Goal: Information Seeking & Learning: Learn about a topic

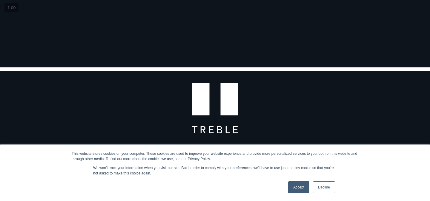
click at [297, 185] on link "Accept" at bounding box center [298, 187] width 21 height 12
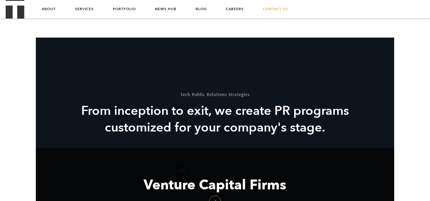
scroll to position [465, 0]
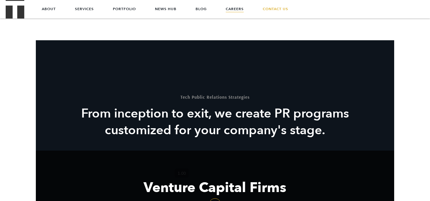
click at [236, 7] on link "Careers" at bounding box center [235, 9] width 18 height 18
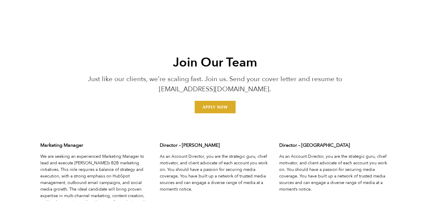
scroll to position [1845, 0]
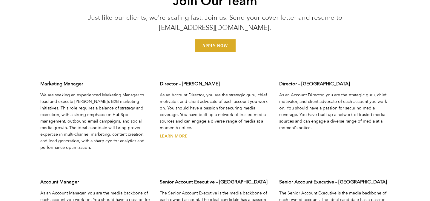
click at [253, 150] on div "Director – Austin As an Account Director, you are the strategic guru, chief mot…" at bounding box center [214, 125] width 119 height 98
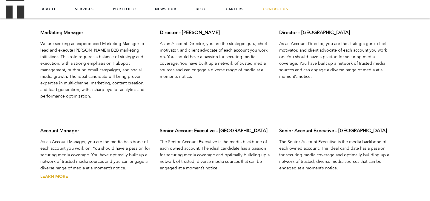
scroll to position [1942, 0]
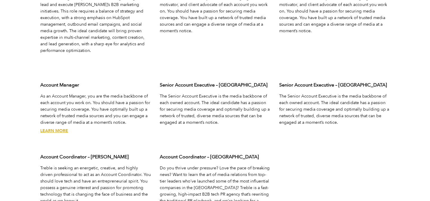
click at [98, 165] on p "Treble is seeking an energetic, creative, and highly driven professional to act…" at bounding box center [95, 184] width 110 height 39
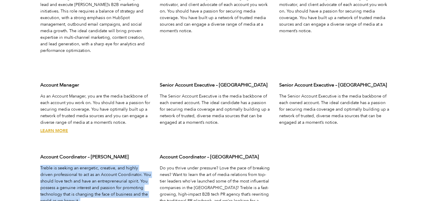
click at [98, 165] on p "Treble is seeking an energetic, creative, and highly driven professional to act…" at bounding box center [95, 184] width 110 height 39
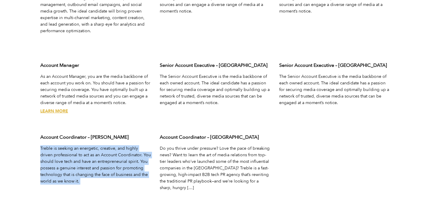
scroll to position [1971, 0]
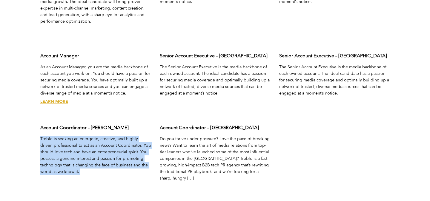
click at [98, 163] on p "Treble is seeking an energetic, creative, and highly driven professional to act…" at bounding box center [95, 155] width 110 height 39
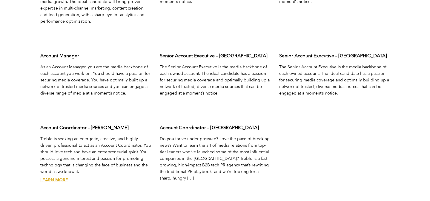
click at [47, 177] on link "Learn More" at bounding box center [54, 180] width 28 height 6
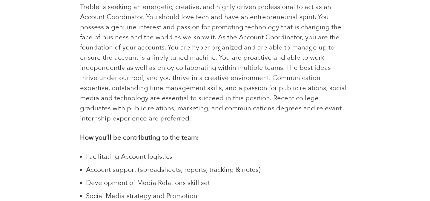
scroll to position [459, 0]
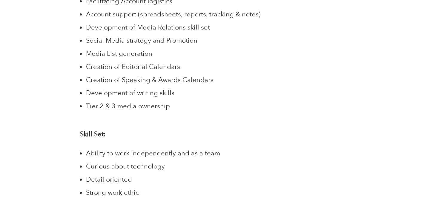
scroll to position [658, 0]
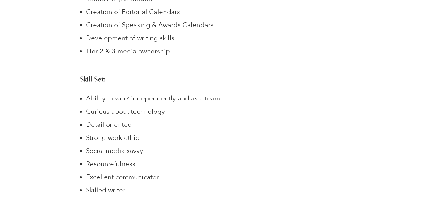
click at [47, 172] on div "Share" at bounding box center [41, 122] width 70 height 1199
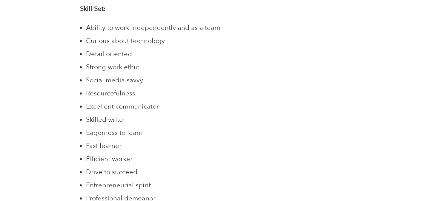
scroll to position [855, 0]
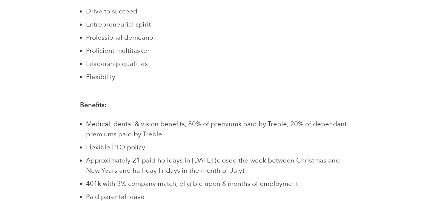
scroll to position [895, 0]
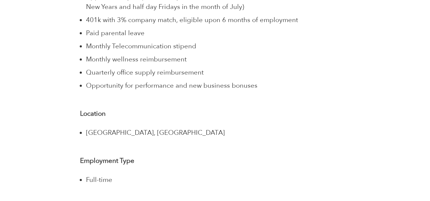
scroll to position [1181, 0]
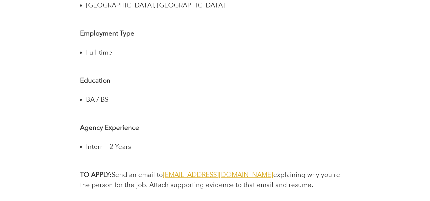
click at [110, 142] on li "Intern - 2 Years" at bounding box center [218, 147] width 264 height 10
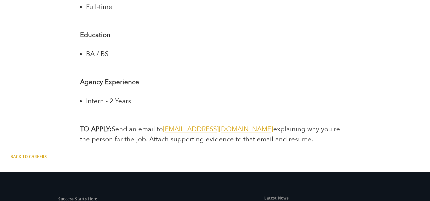
scroll to position [1226, 0]
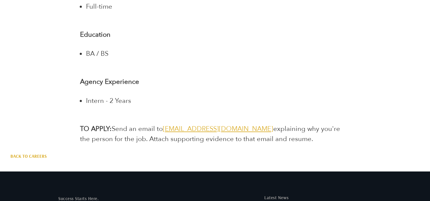
click at [110, 153] on div "Back to Careers" at bounding box center [215, 156] width 418 height 7
click at [301, 124] on span "explaining why you're the person for the job. Attach supporting evidence to tha…" at bounding box center [210, 133] width 260 height 19
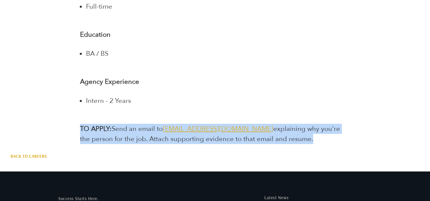
click at [301, 124] on span "explaining why you're the person for the job. Attach supporting evidence to tha…" at bounding box center [210, 133] width 260 height 19
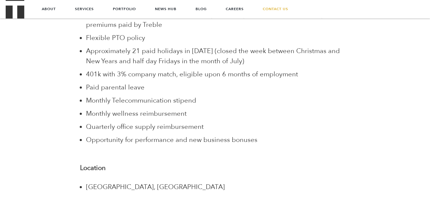
scroll to position [918, 0]
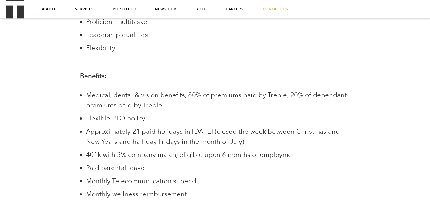
click at [233, 127] on li "Approximately 21 paid holidays in 2023 (closed the week between Christmas and N…" at bounding box center [218, 137] width 264 height 20
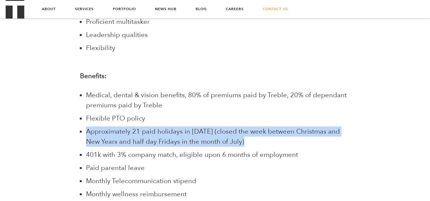
click at [233, 127] on li "Approximately 21 paid holidays in 2023 (closed the week between Christmas and N…" at bounding box center [218, 137] width 264 height 20
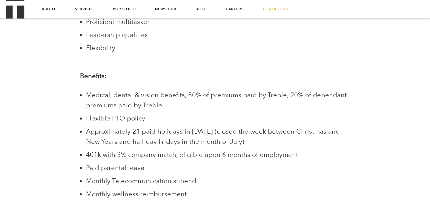
click at [222, 150] on li "401k with 3% company match, eligible upon 6 months of employment" at bounding box center [218, 155] width 264 height 10
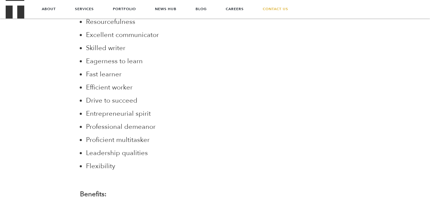
scroll to position [768, 0]
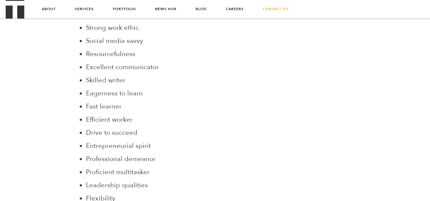
click at [221, 115] on li "Efficient worker" at bounding box center [218, 120] width 264 height 10
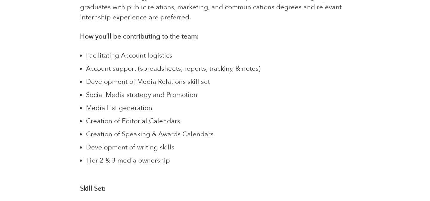
scroll to position [659, 0]
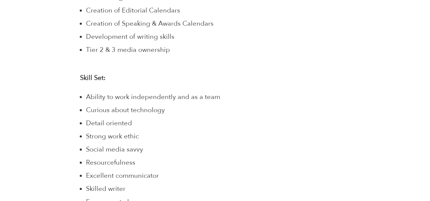
click at [123, 106] on span "Curious about technology" at bounding box center [125, 110] width 79 height 9
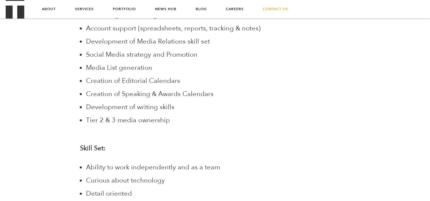
click at [123, 103] on span "Development of writing skills" at bounding box center [130, 107] width 88 height 9
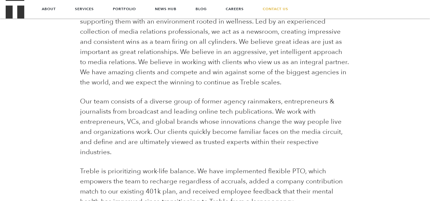
scroll to position [0, 0]
